Goal: Task Accomplishment & Management: Use online tool/utility

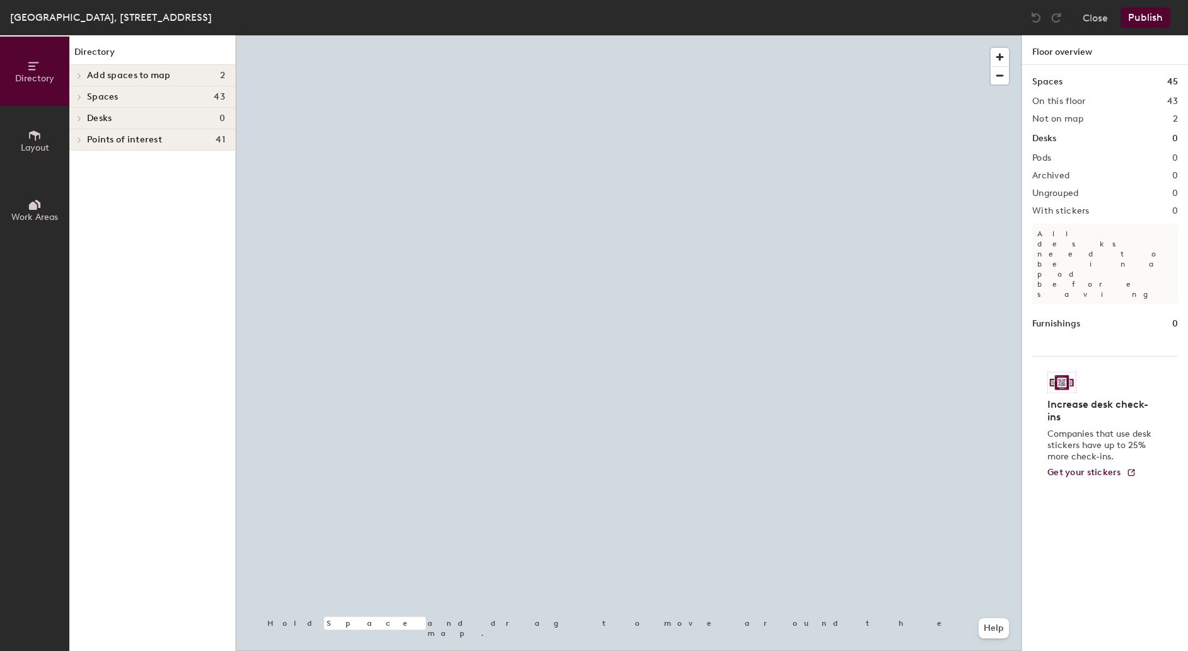
click at [40, 135] on icon at bounding box center [35, 136] width 14 height 14
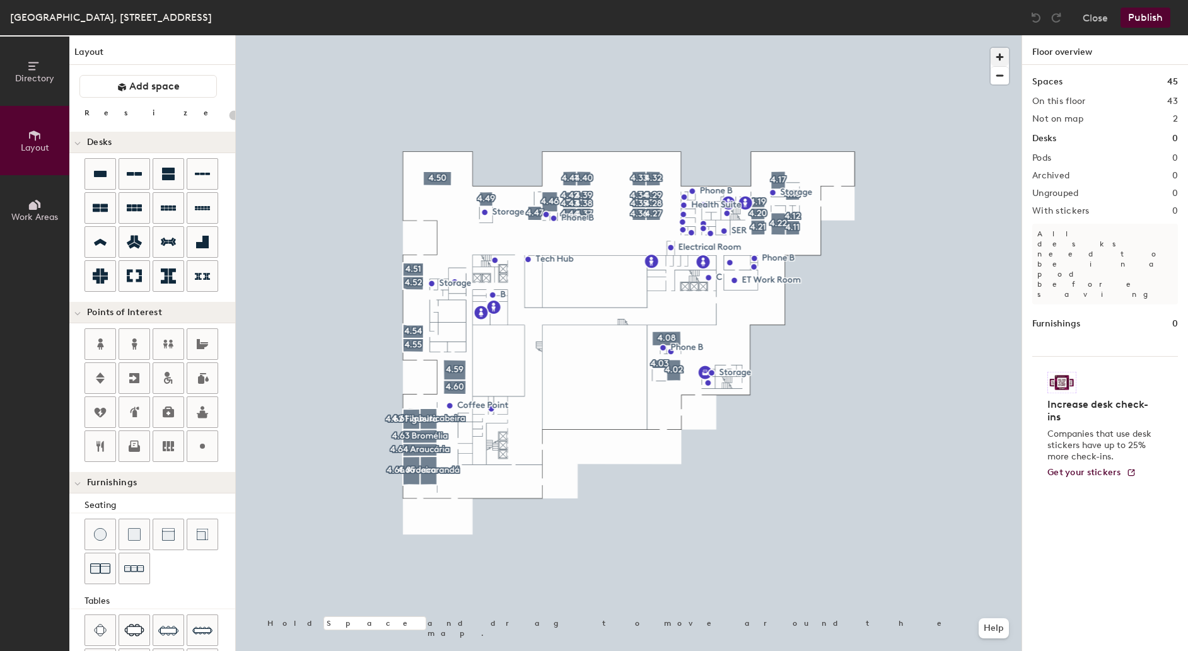
click at [999, 59] on span "button" at bounding box center [1000, 57] width 18 height 18
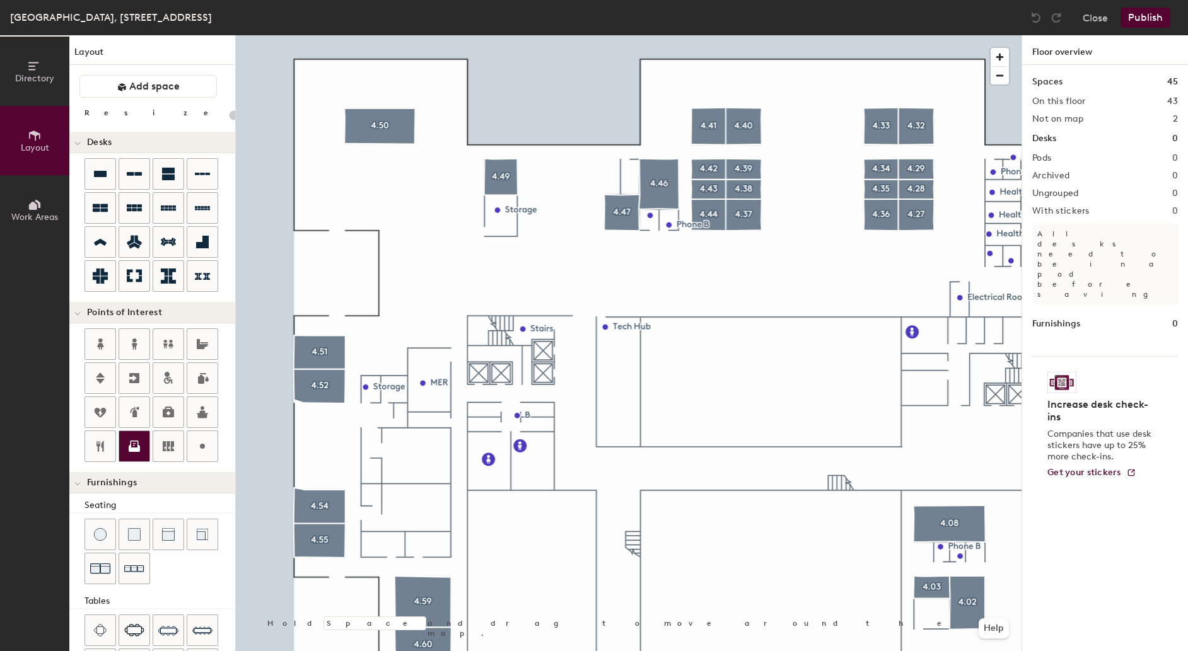
click at [135, 448] on icon at bounding box center [134, 446] width 15 height 15
click at [650, 204] on span "Done" at bounding box center [651, 207] width 37 height 21
click at [1154, 16] on button "Publish" at bounding box center [1146, 18] width 50 height 20
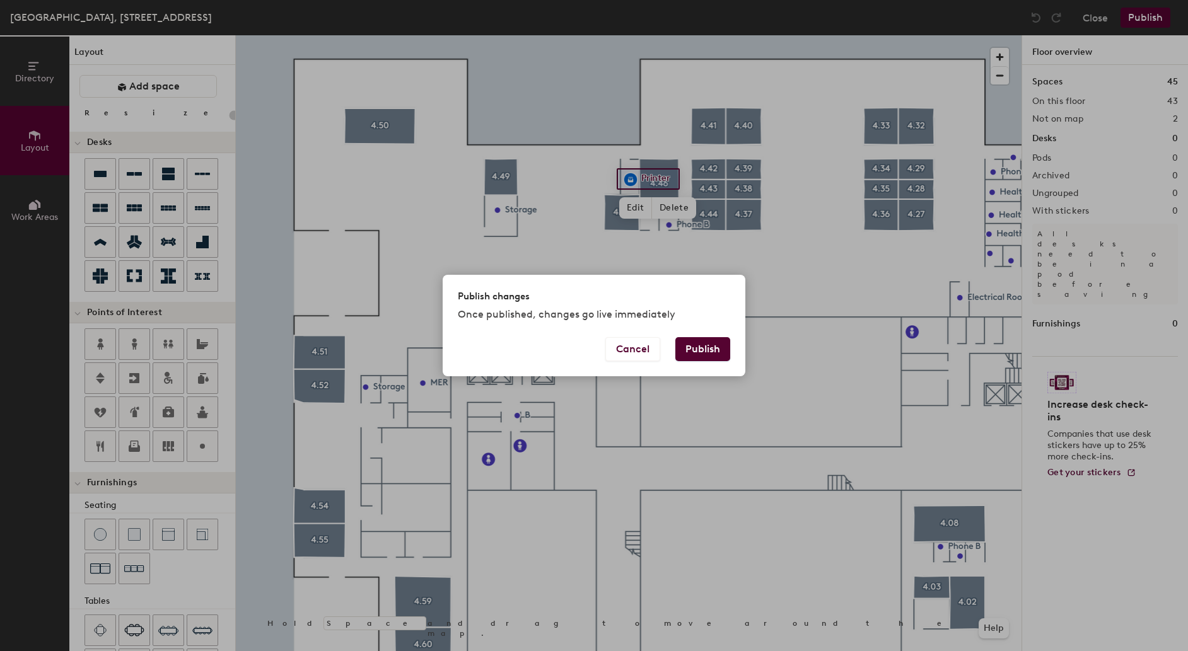
click at [704, 354] on button "Publish" at bounding box center [702, 349] width 55 height 24
type input "20"
